Goal: Task Accomplishment & Management: Manage account settings

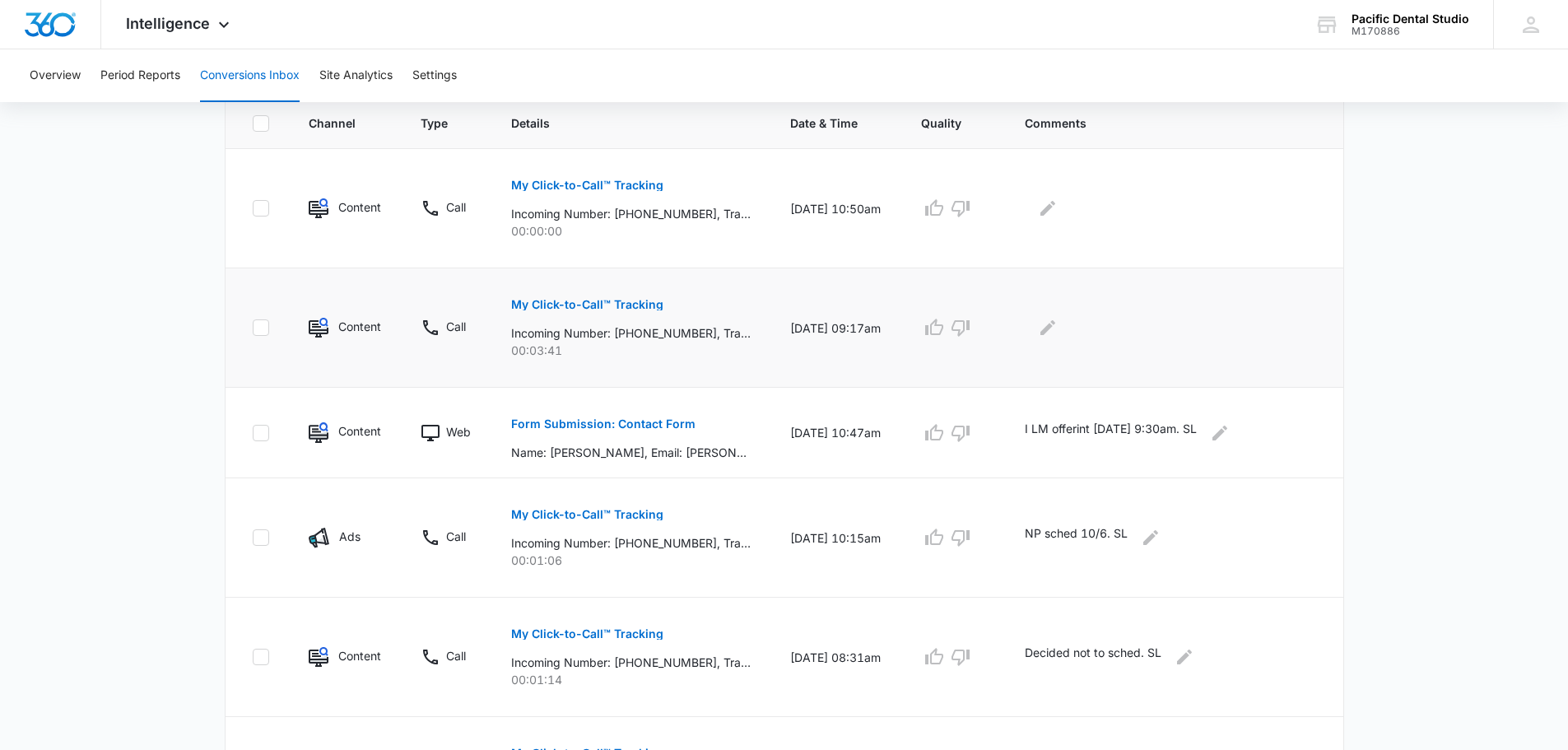
scroll to position [330, 0]
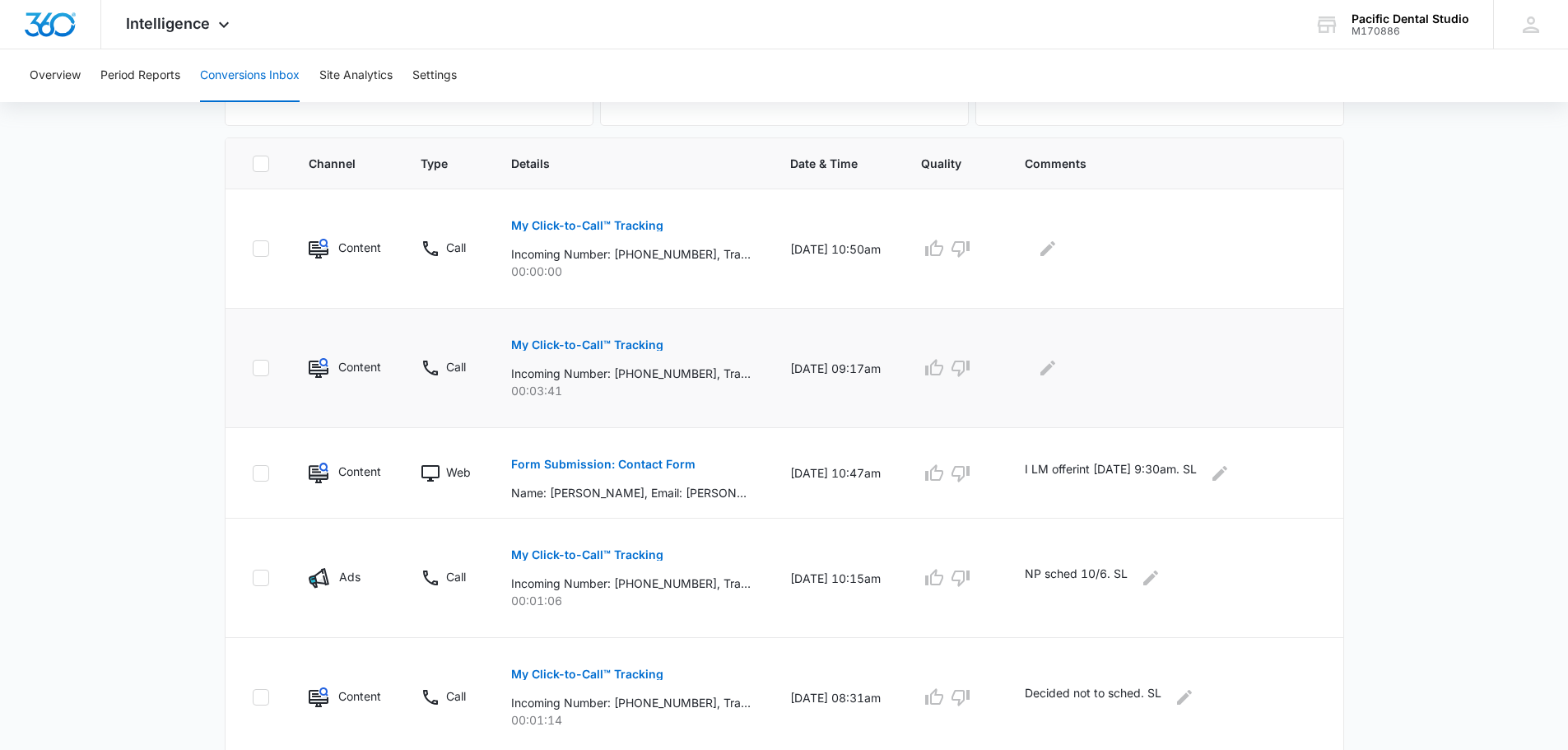
click at [653, 335] on button "My Click-to-Call™ Tracking" at bounding box center [587, 345] width 152 height 39
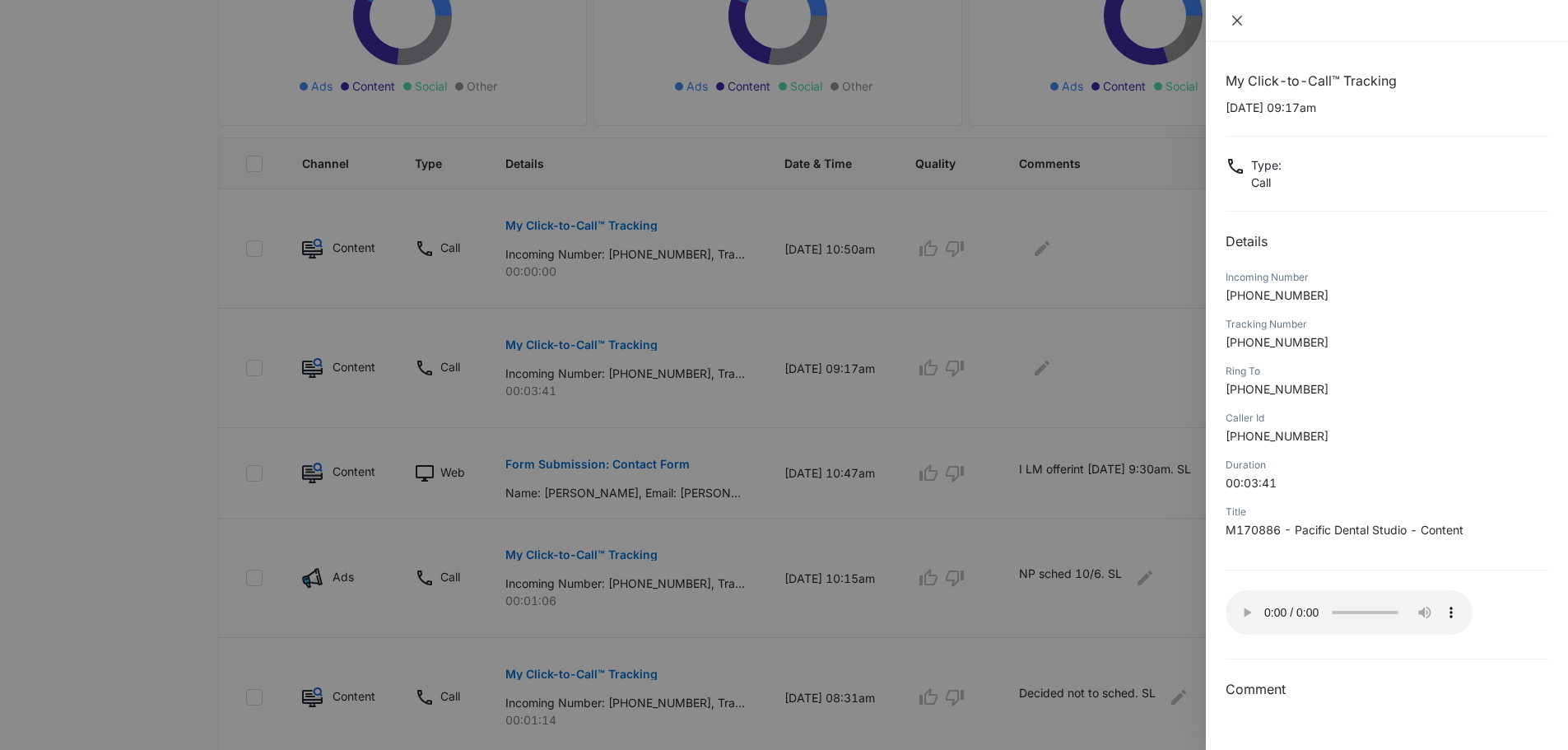
drag, startPoint x: 1231, startPoint y: 20, endPoint x: 1150, endPoint y: 186, distance: 184.7
click at [718, 20] on icon "close" at bounding box center [1237, 20] width 13 height 13
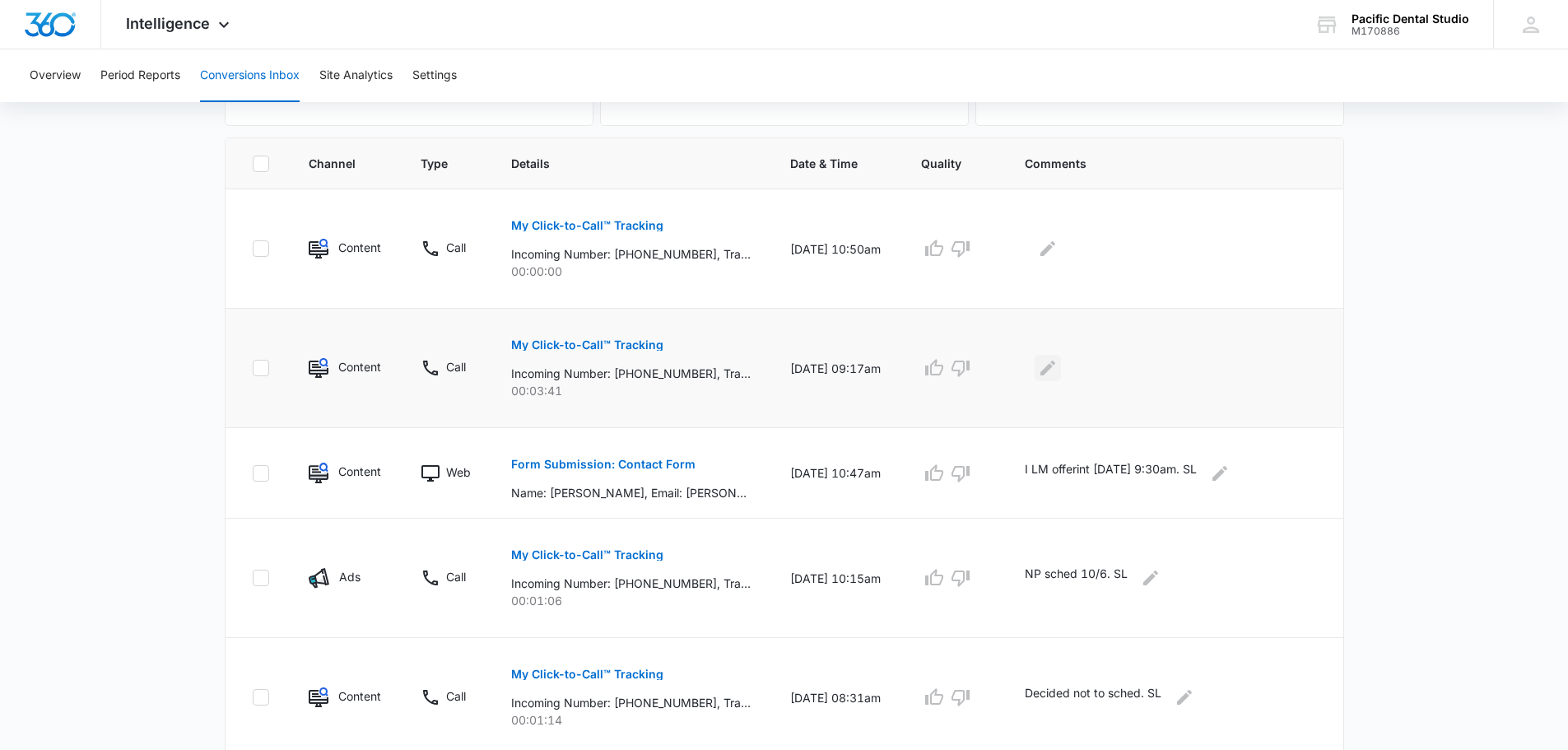
click at [718, 364] on icon "Edit Comments" at bounding box center [1047, 367] width 15 height 15
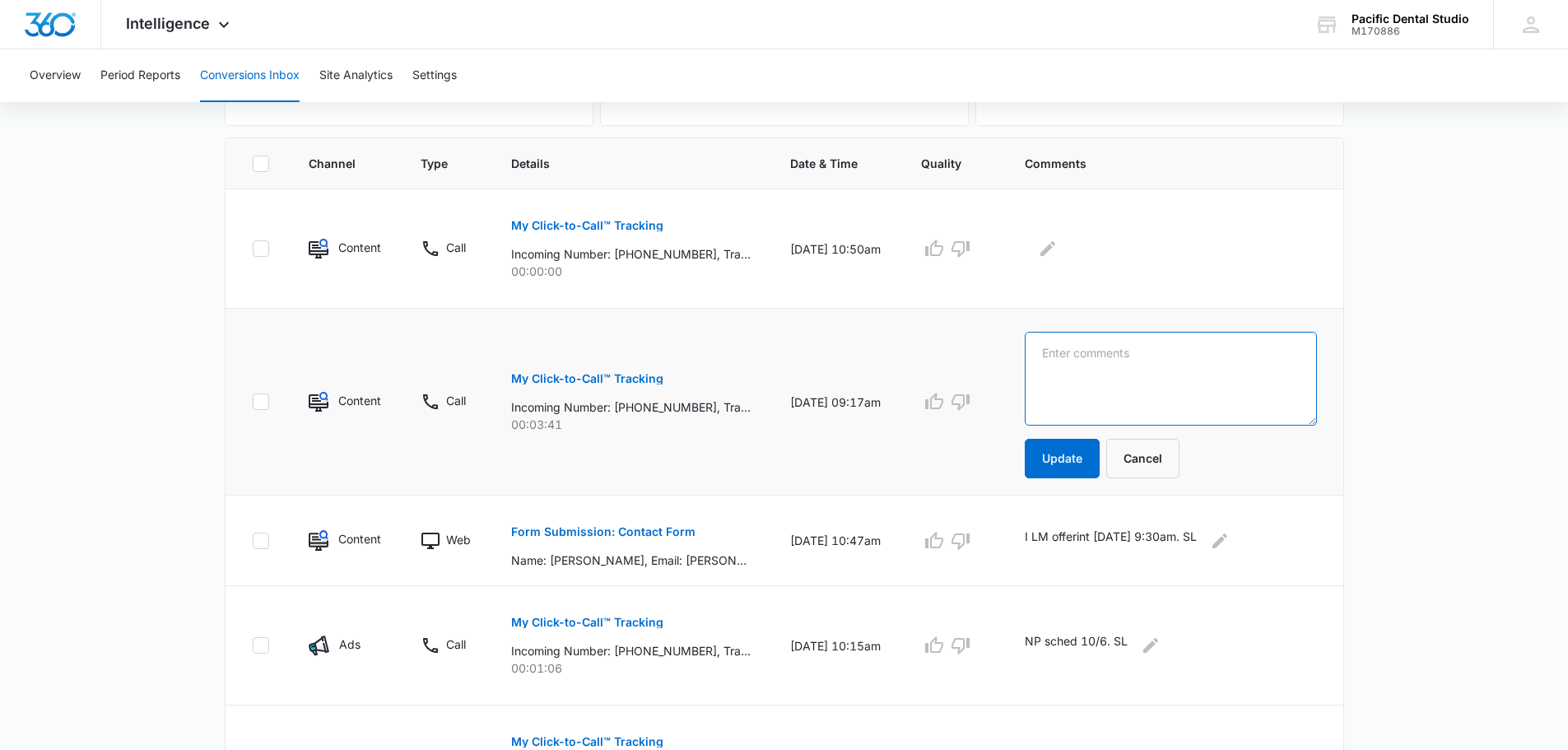
click at [718, 380] on textarea at bounding box center [1171, 378] width 291 height 94
type textarea "NP Quest. SL"
click at [718, 449] on button "Update" at bounding box center [1062, 458] width 75 height 39
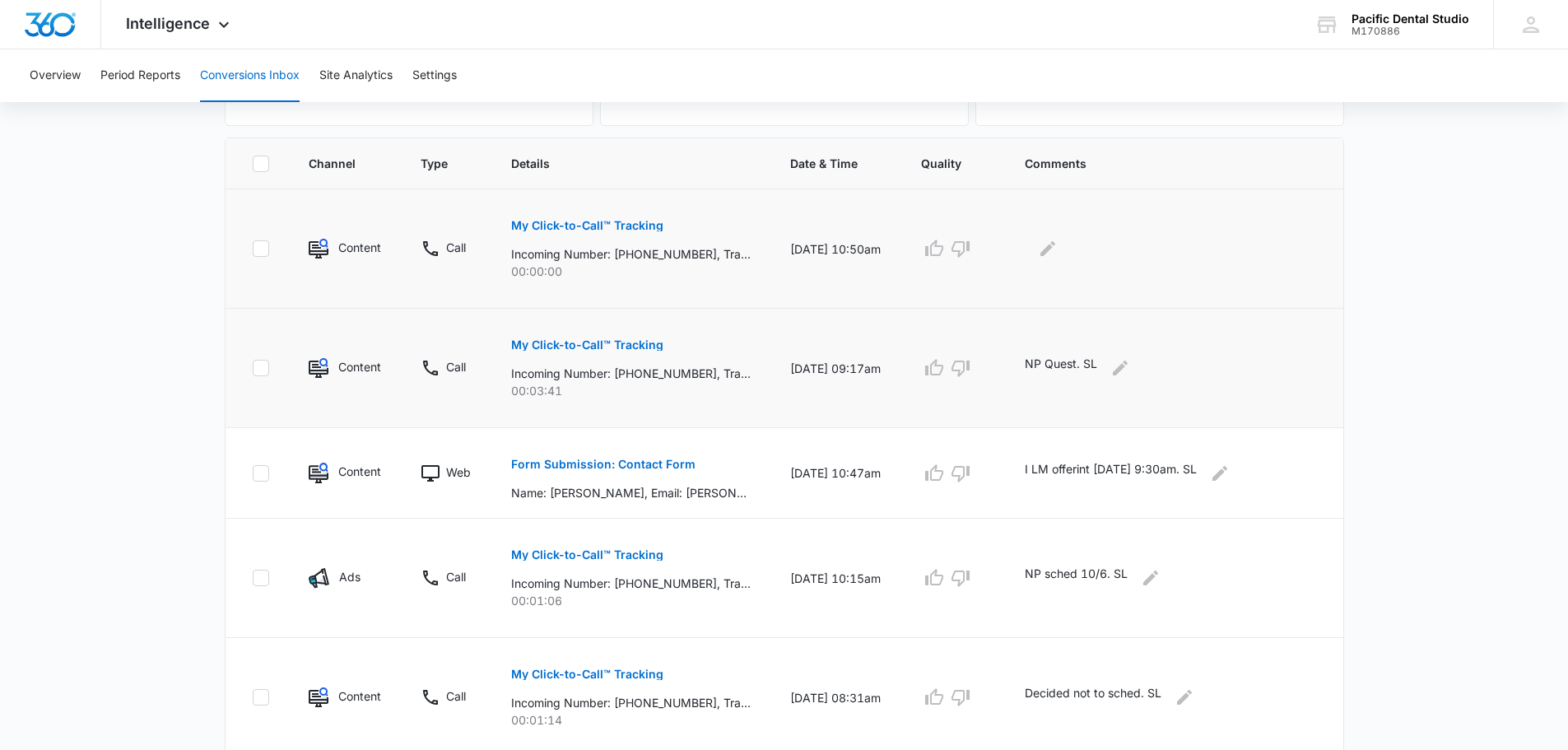
click at [718, 243] on div at bounding box center [1171, 248] width 291 height 27
click at [718, 243] on icon "Edit Comments" at bounding box center [1047, 248] width 20 height 20
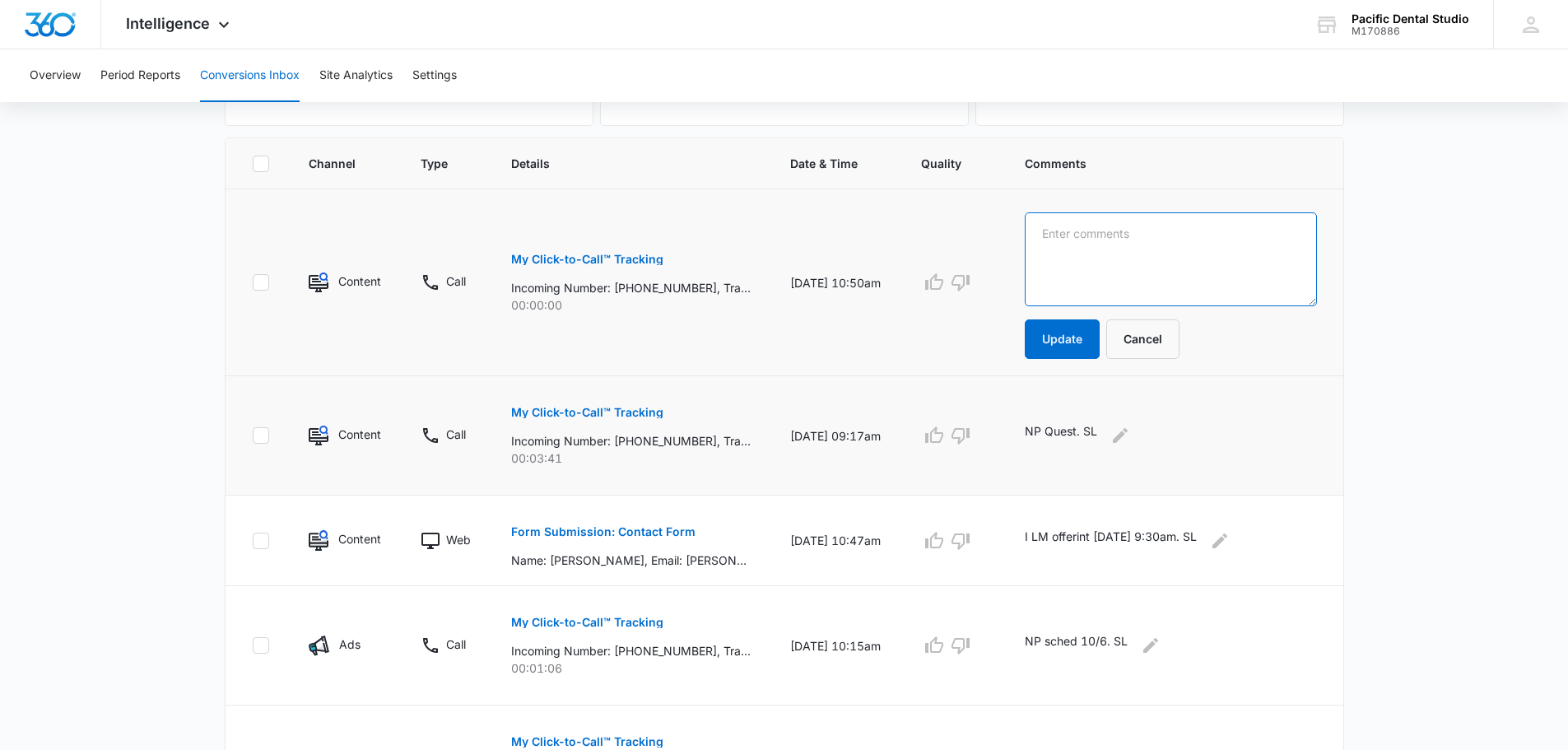
click at [718, 259] on textarea at bounding box center [1171, 259] width 291 height 94
type textarea "LM SL"
click at [718, 329] on button "Cancel" at bounding box center [1143, 339] width 74 height 39
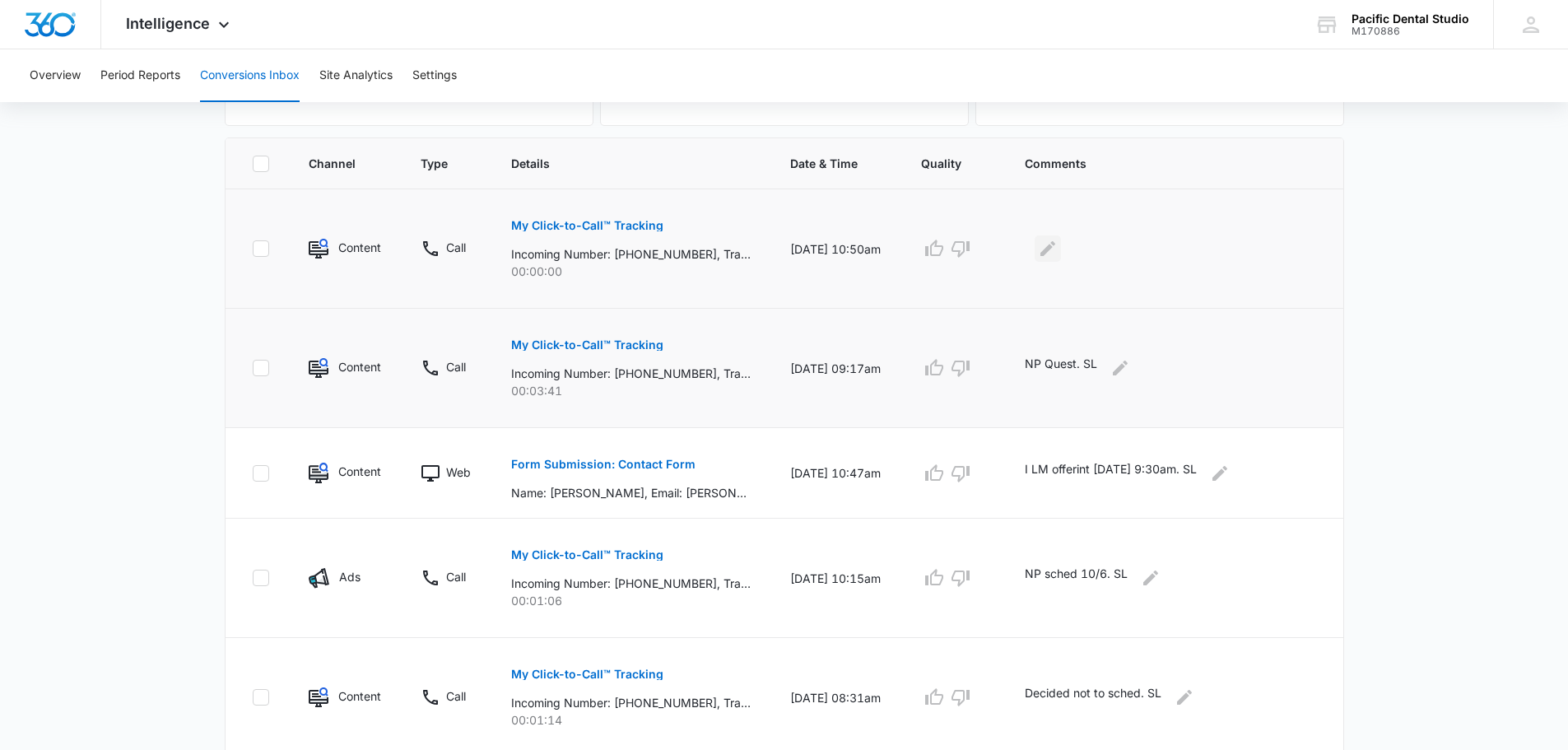
click at [718, 253] on button "Edit Comments" at bounding box center [1047, 248] width 27 height 27
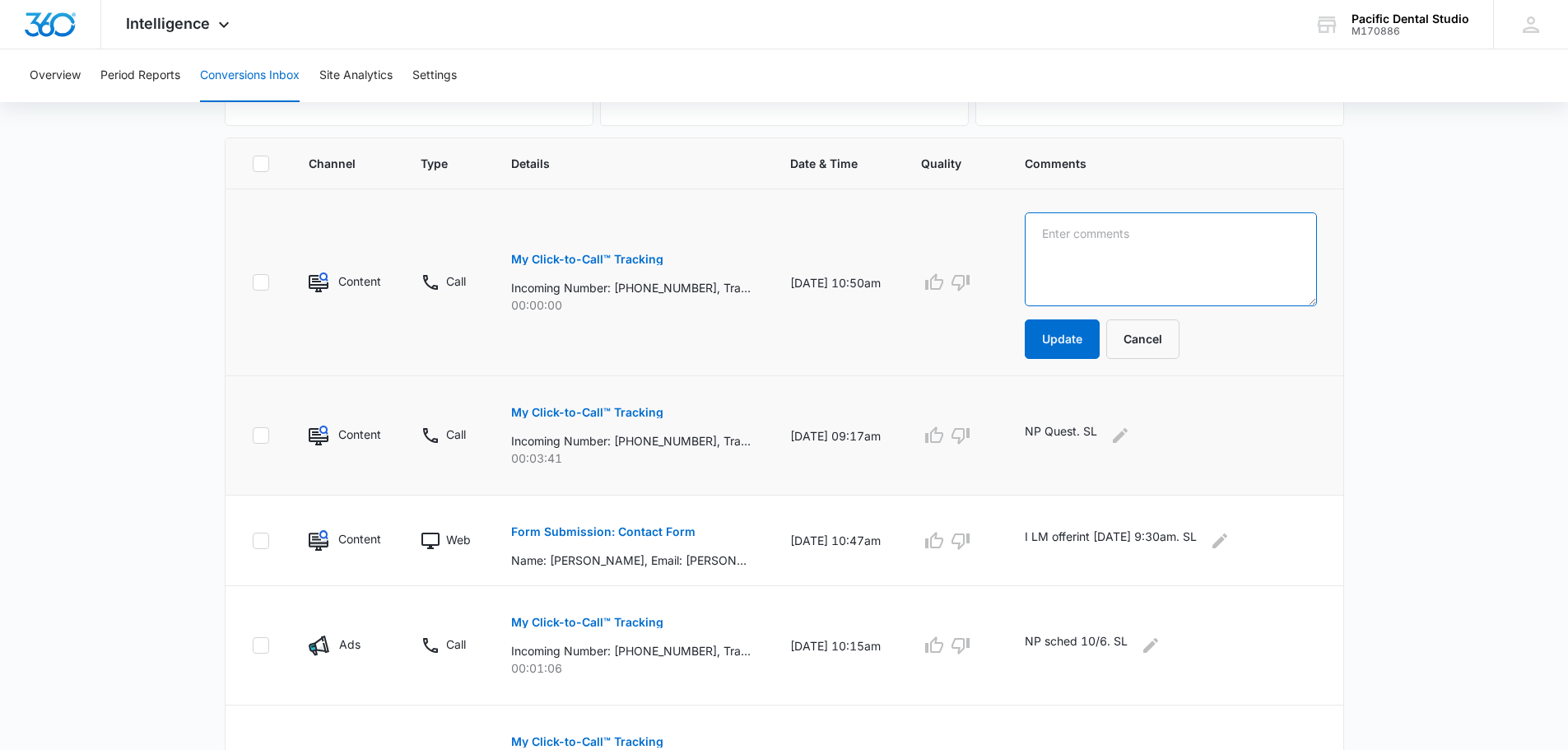
click at [718, 253] on textarea at bounding box center [1171, 259] width 291 height 94
type textarea "LM. SL"
click at [718, 333] on button "Update" at bounding box center [1062, 339] width 75 height 39
